Goal: Navigation & Orientation: Find specific page/section

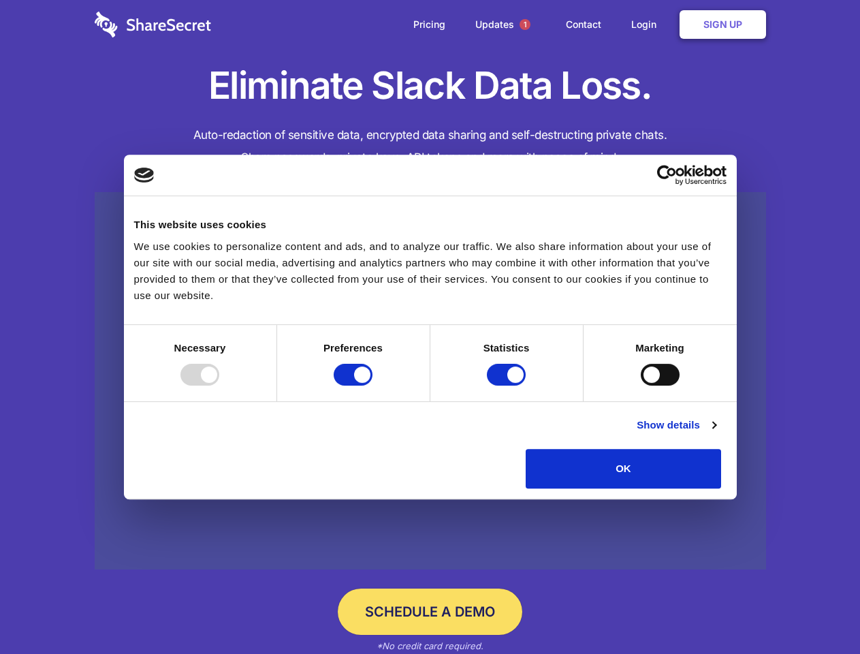
click at [219, 386] on div at bounding box center [200, 375] width 39 height 22
click at [373, 386] on input "Preferences" at bounding box center [353, 375] width 39 height 22
checkbox input "false"
click at [508, 386] on input "Statistics" at bounding box center [506, 375] width 39 height 22
checkbox input "false"
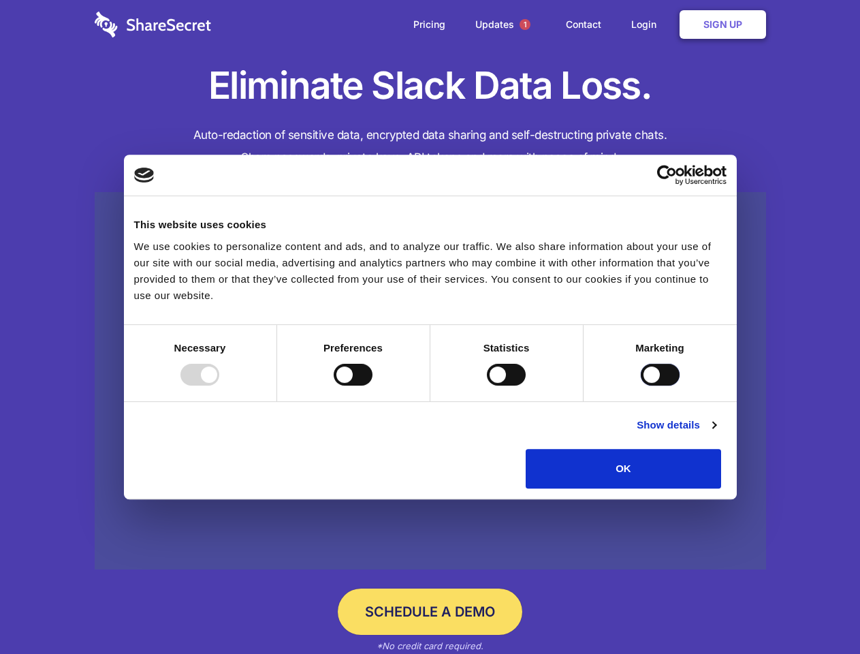
click at [641, 386] on input "Marketing" at bounding box center [660, 375] width 39 height 22
checkbox input "true"
click at [716, 433] on link "Show details" at bounding box center [676, 425] width 79 height 16
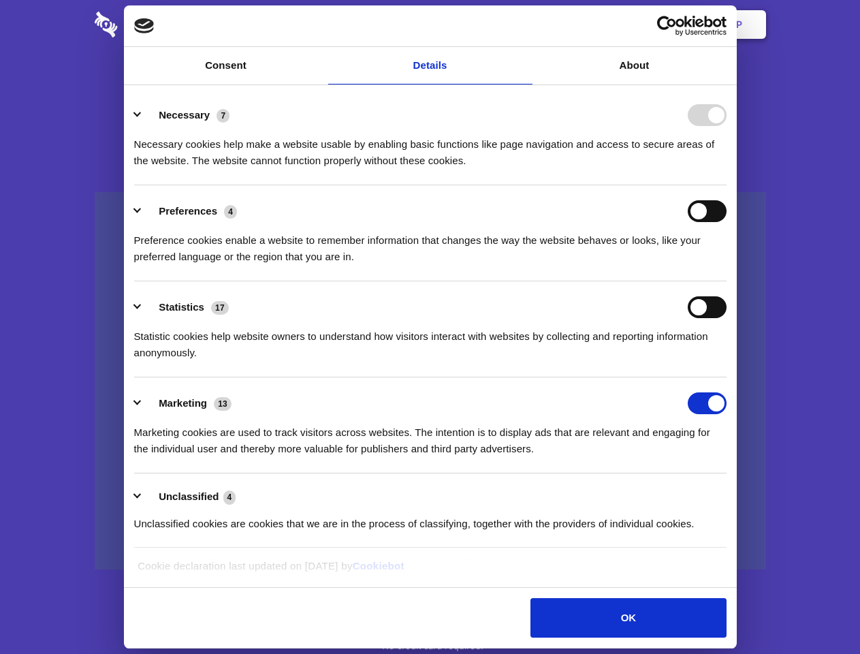
click at [727, 185] on li "Necessary 7 Necessary cookies help make a website usable by enabling basic func…" at bounding box center [430, 137] width 593 height 96
click at [525, 25] on span "1" at bounding box center [525, 24] width 11 height 11
